Goal: Task Accomplishment & Management: Manage account settings

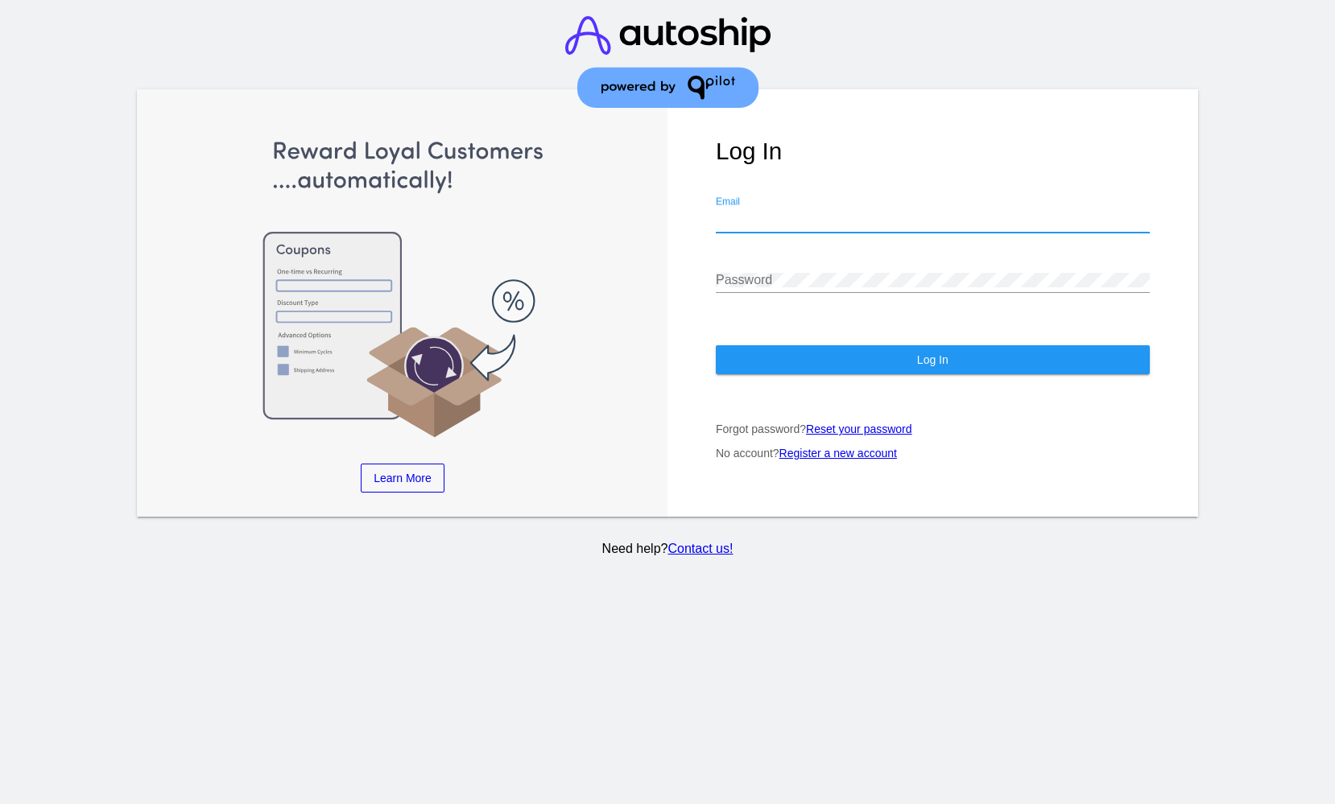
type input "[EMAIL_ADDRESS][DOMAIN_NAME]"
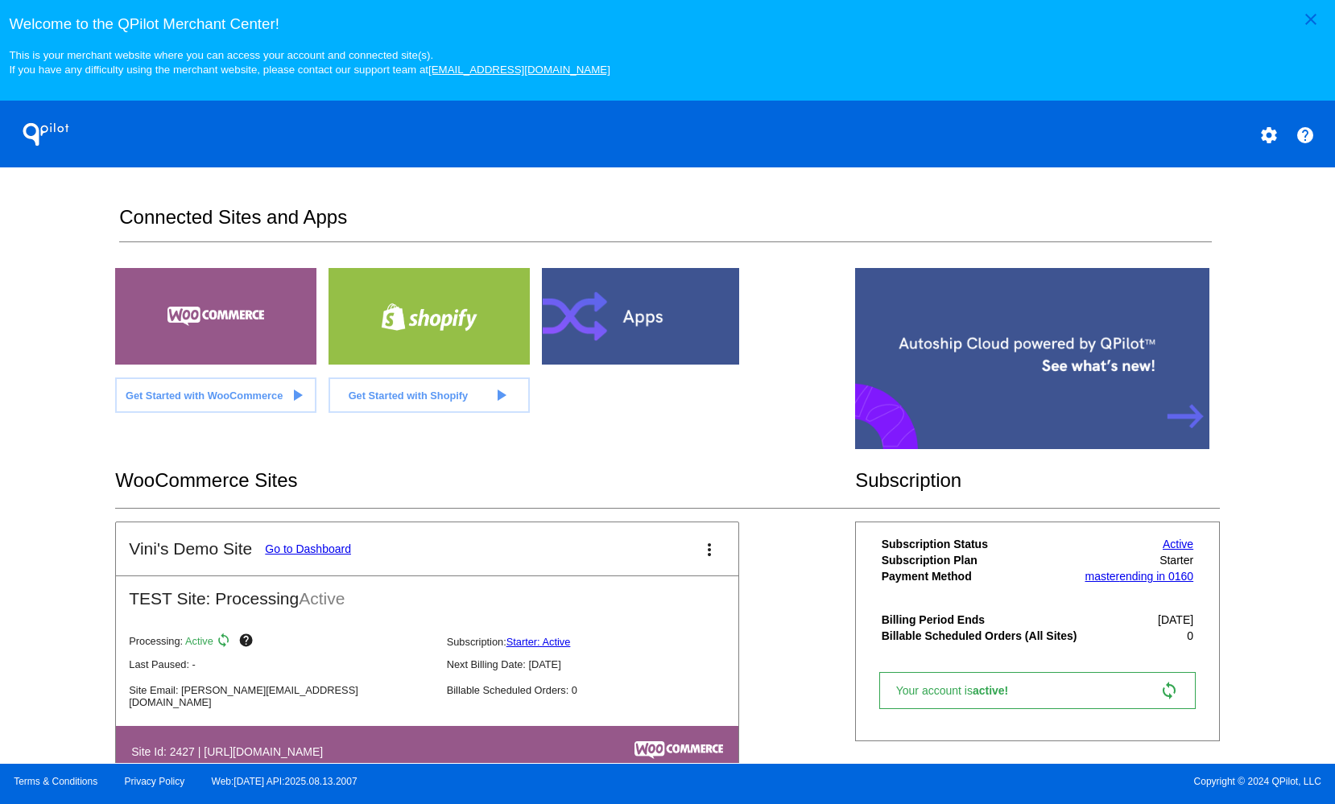
scroll to position [3, 0]
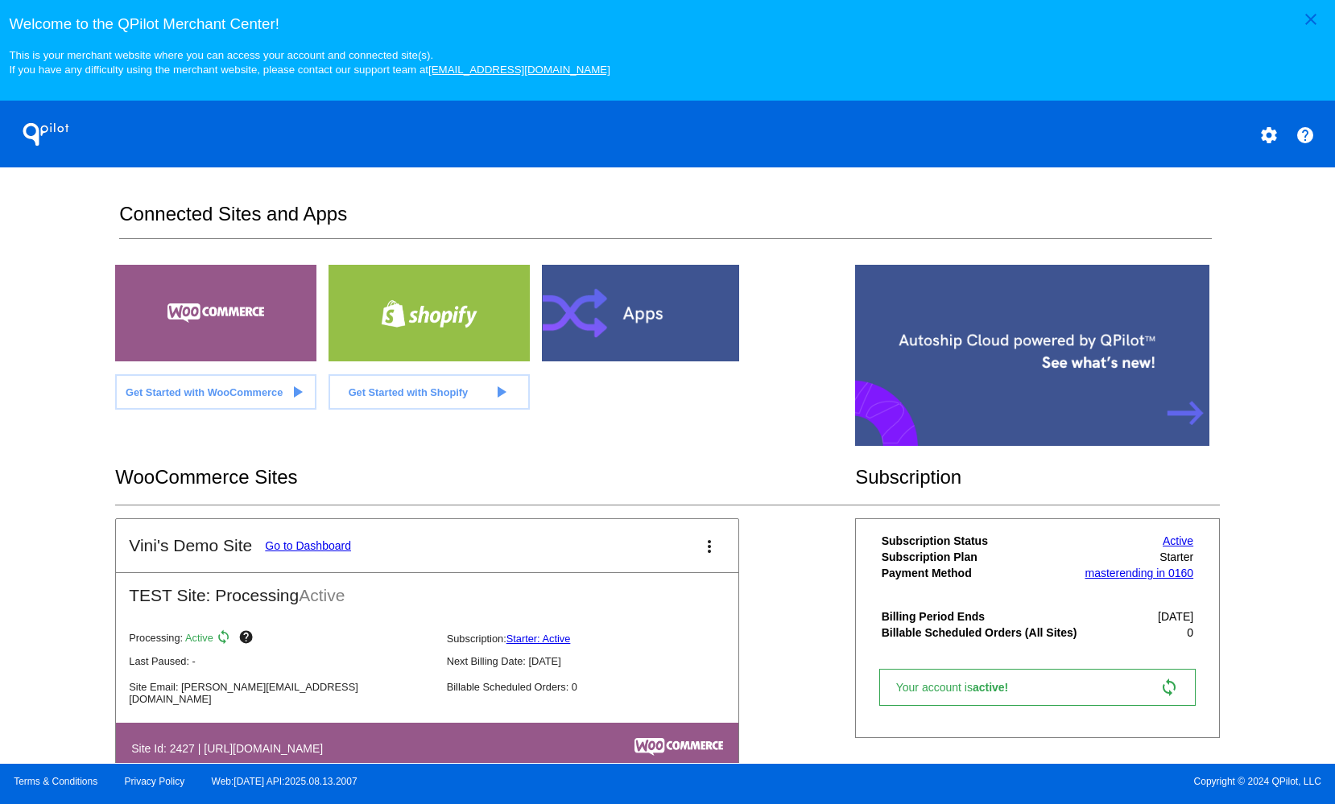
click at [308, 539] on mat-card-title "Vini's Demo Site Go to Dashboard" at bounding box center [240, 545] width 222 height 19
click at [310, 544] on link "Go to Dashboard" at bounding box center [308, 546] width 86 height 13
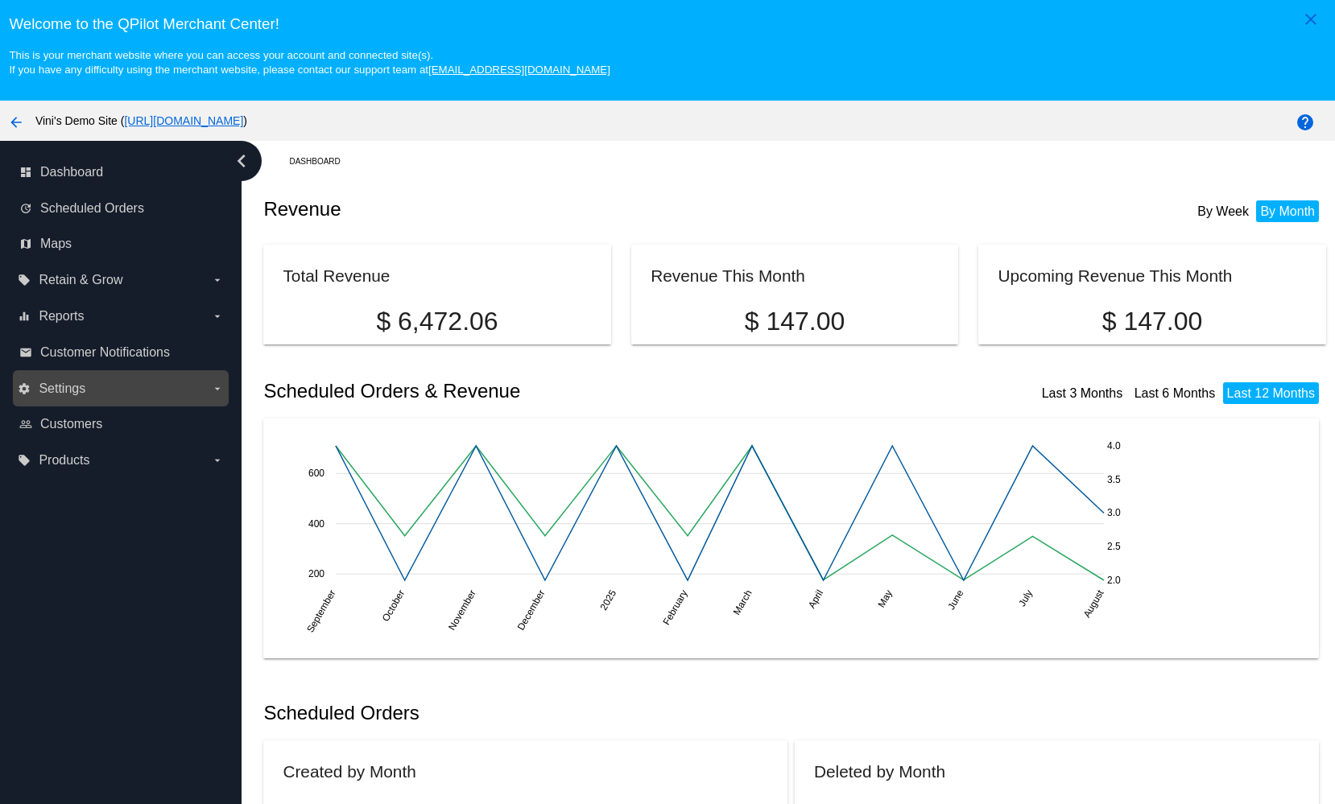
click at [173, 378] on label "settings Settings arrow_drop_down" at bounding box center [120, 389] width 205 height 26
click at [0, 0] on input "settings Settings arrow_drop_down" at bounding box center [0, 0] width 0 height 0
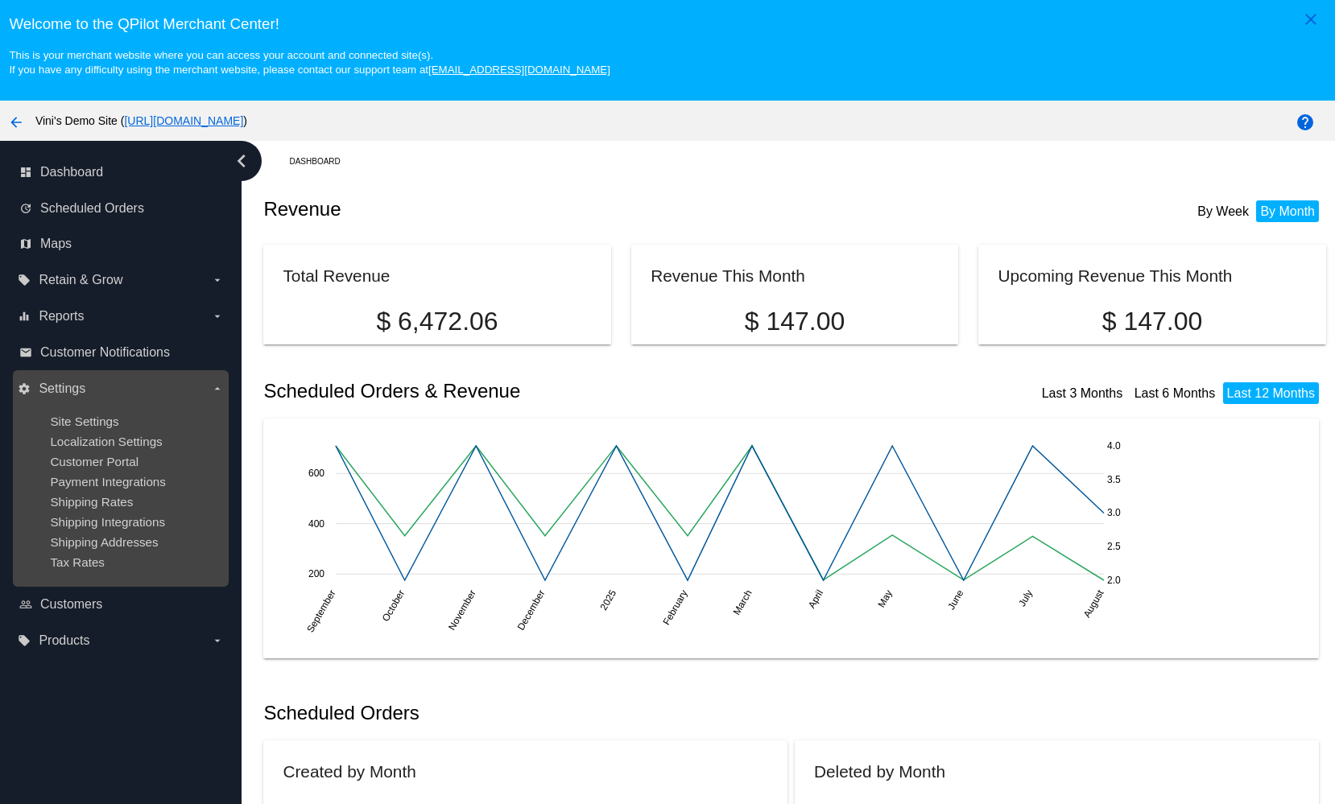
click at [172, 422] on div "Site Settings" at bounding box center [133, 422] width 167 height 14
click at [70, 416] on span "Site Settings" at bounding box center [84, 422] width 68 height 14
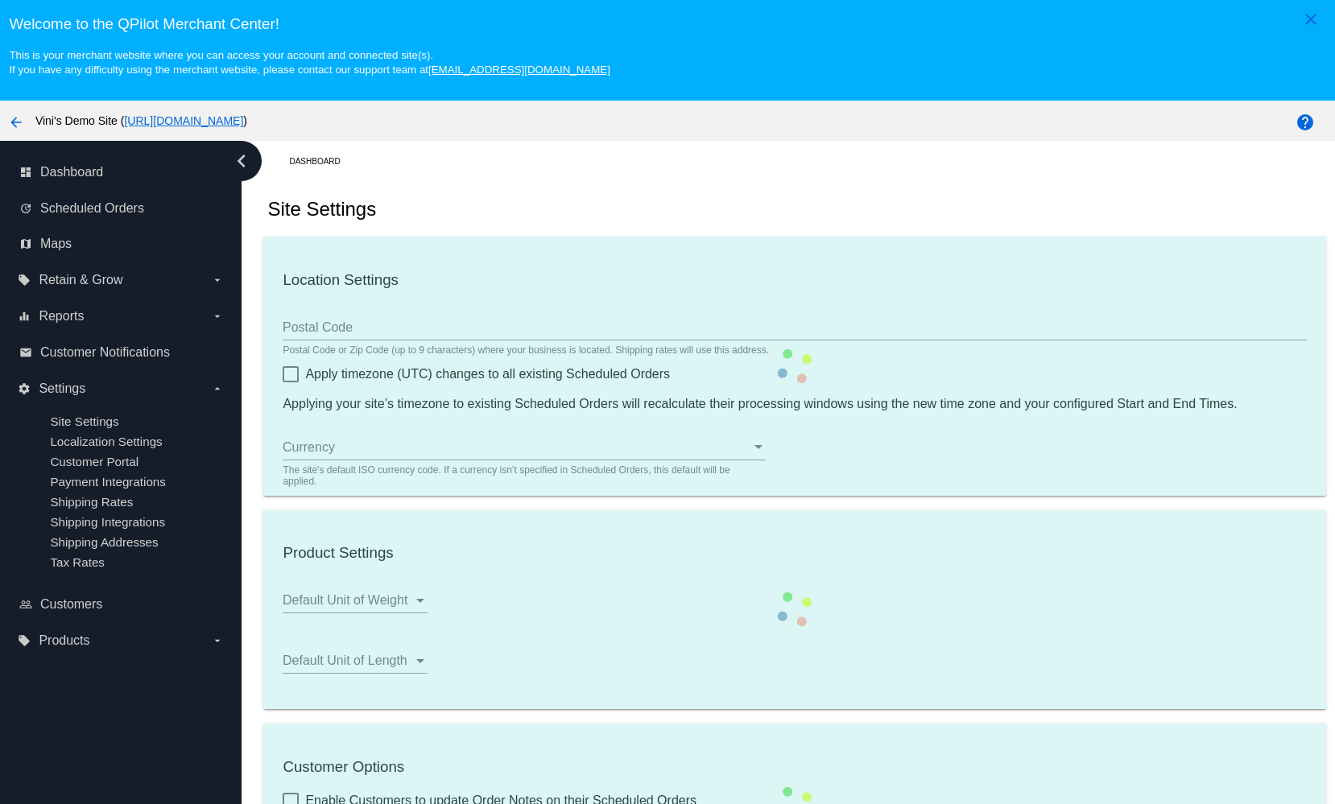
type input "00:00"
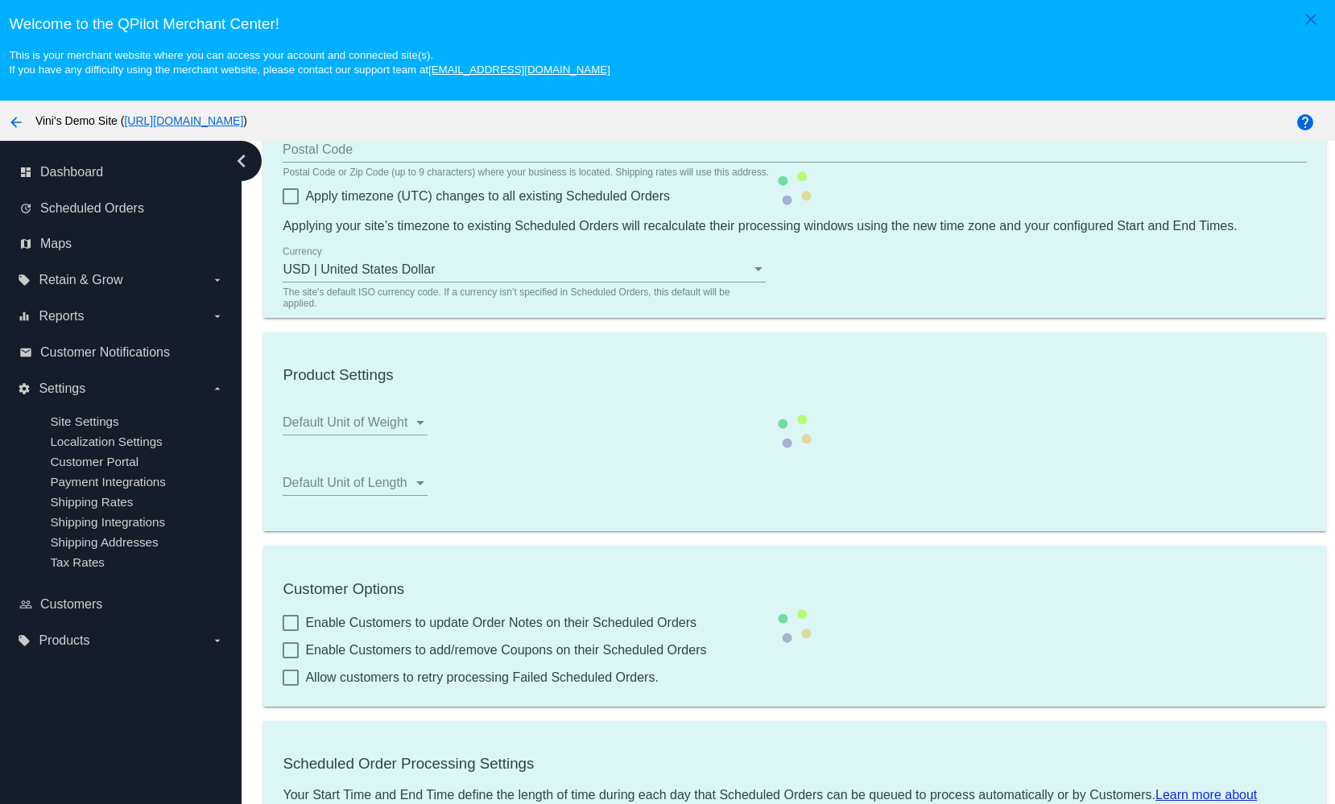
scroll to position [625, 0]
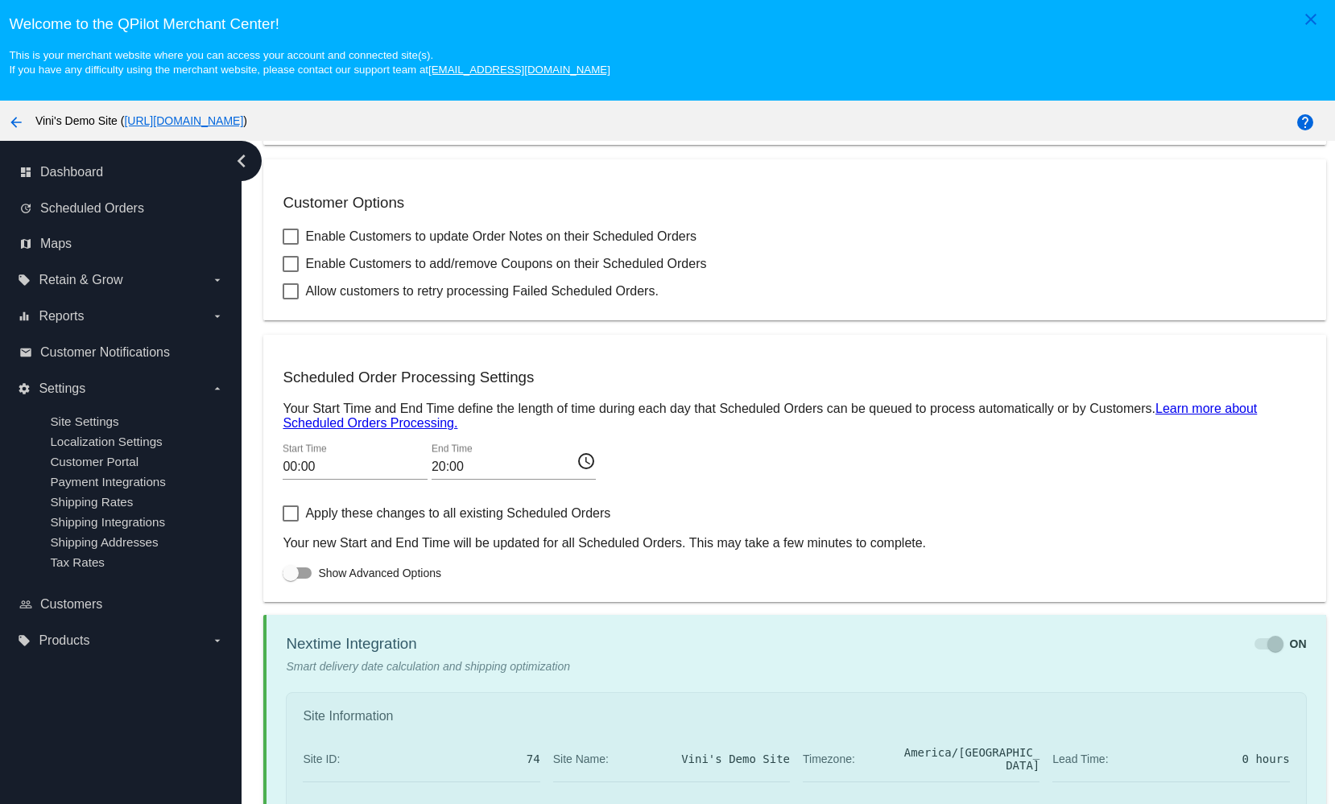
checkbox input "true"
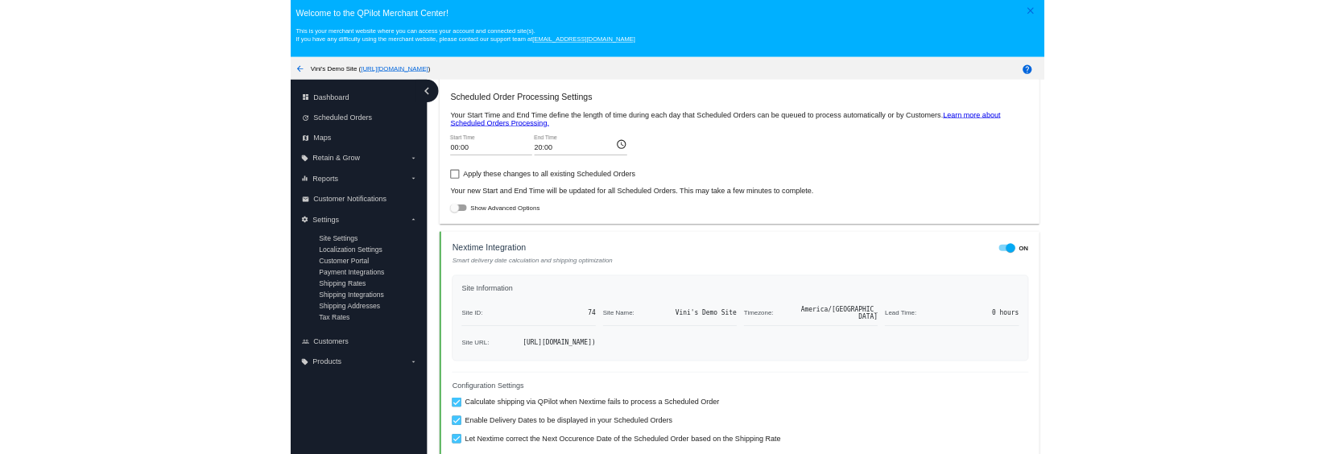
scroll to position [890, 0]
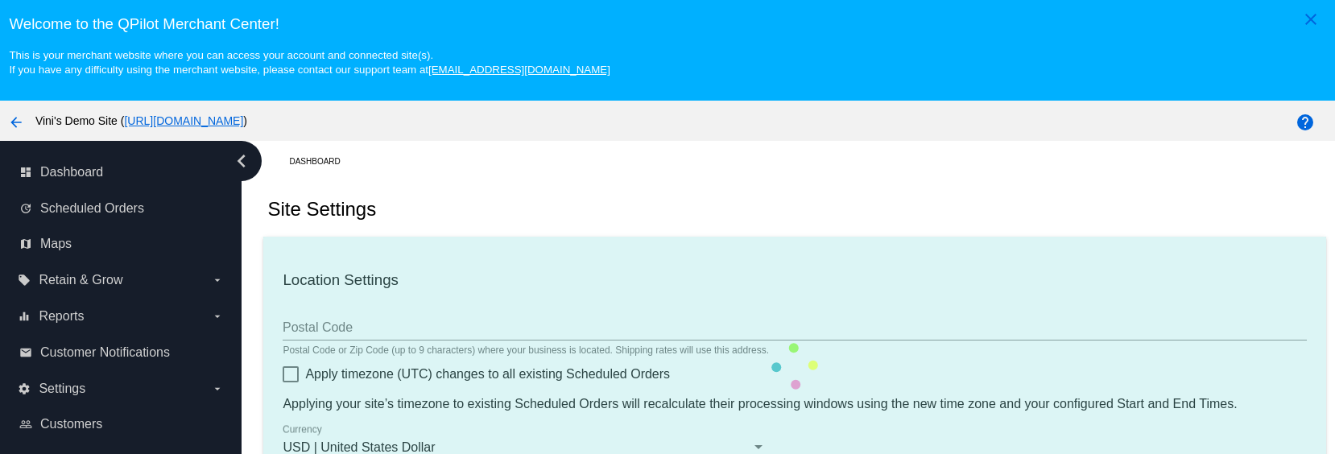
checkbox input "true"
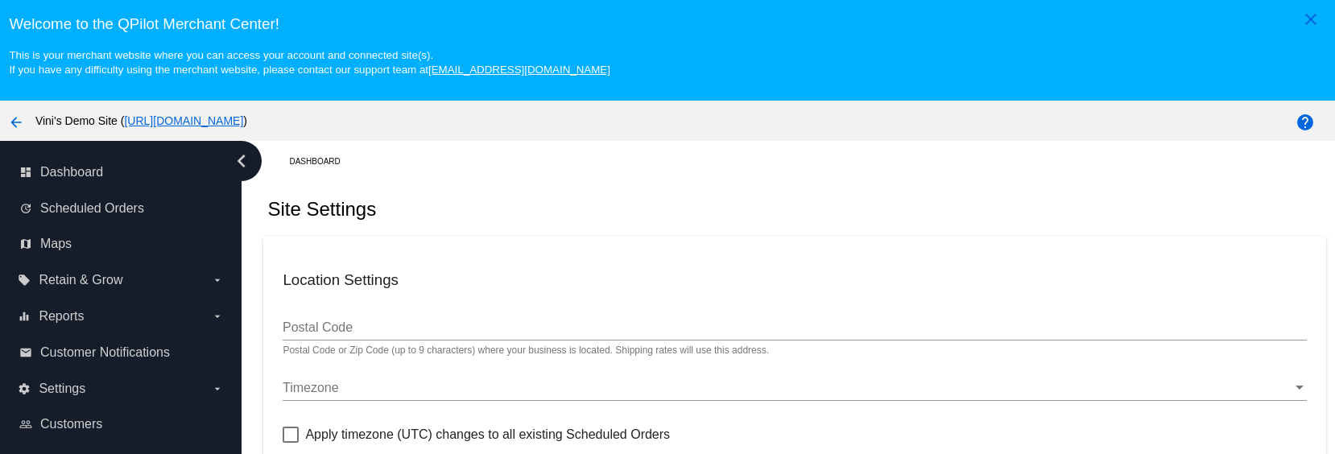
checkbox input "true"
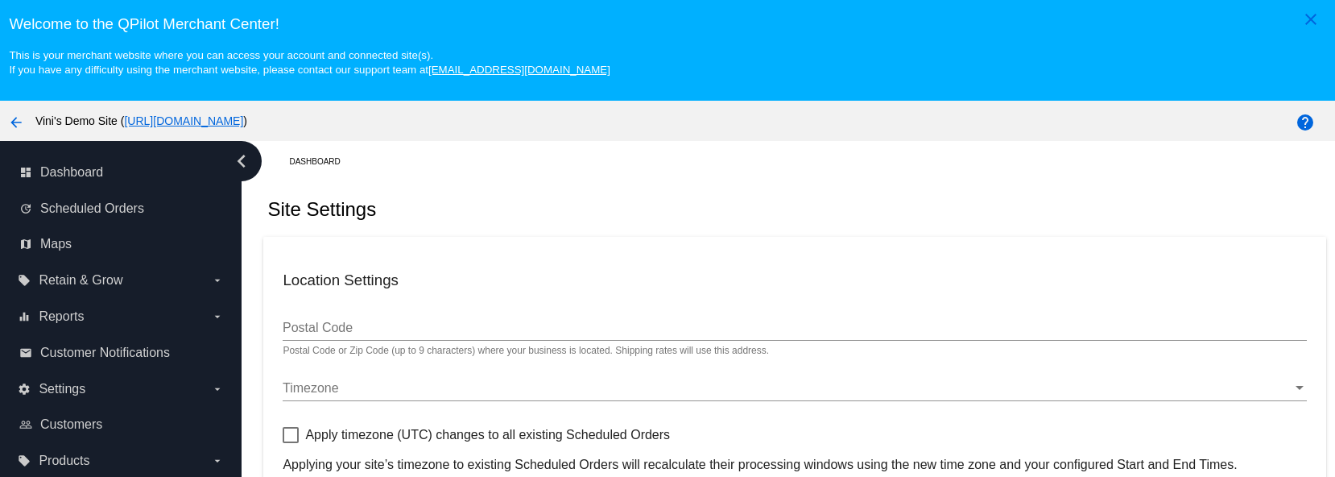
drag, startPoint x: 316, startPoint y: 11, endPoint x: 411, endPoint y: 31, distance: 97.1
click at [317, 11] on div "Welcome to the QPilot Merchant Center! This is your merchant website where you …" at bounding box center [667, 38] width 1335 height 76
